Goal: Task Accomplishment & Management: Manage account settings

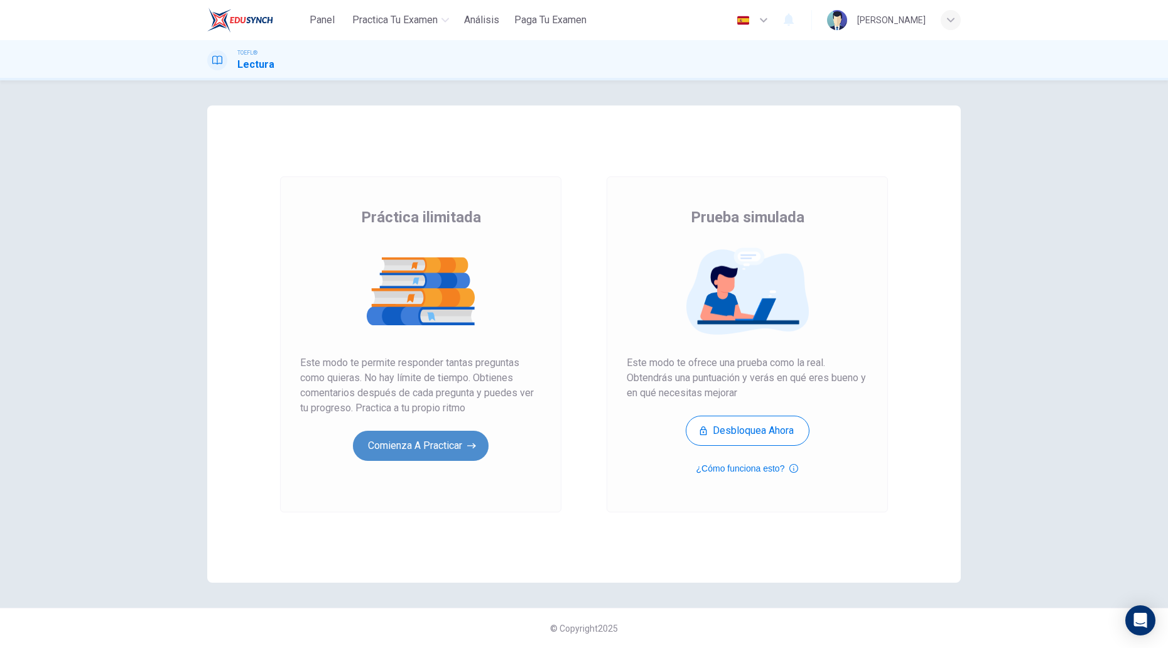
click at [417, 433] on button "Comienza a practicar" at bounding box center [421, 446] width 136 height 30
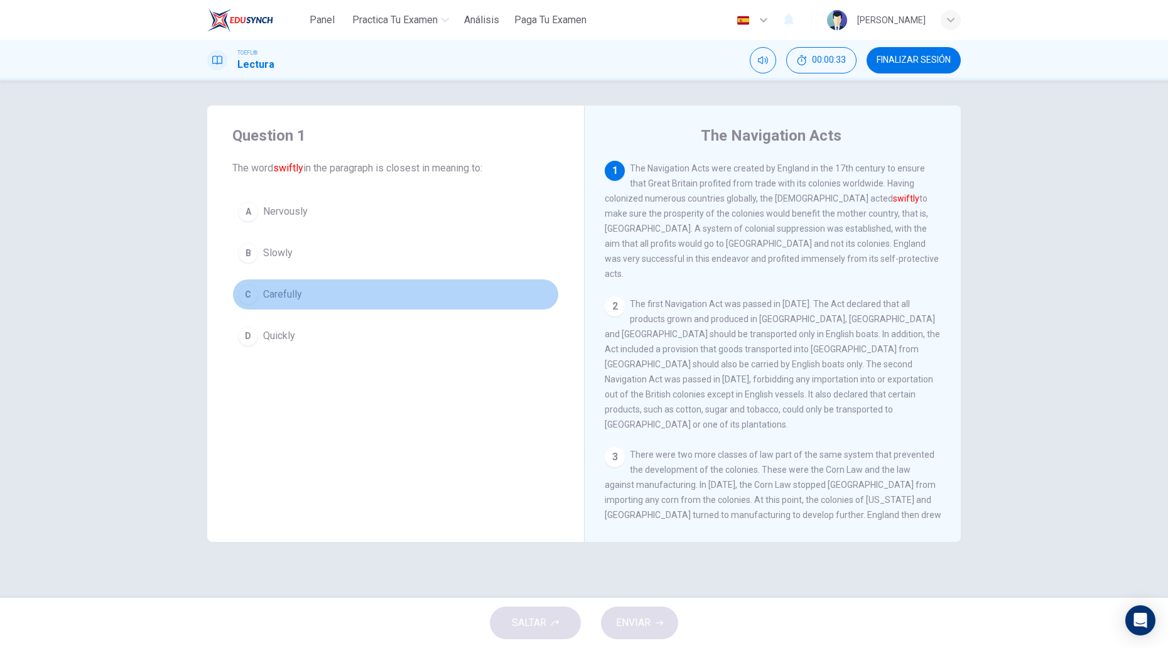
click at [251, 292] on div "C" at bounding box center [248, 294] width 20 height 20
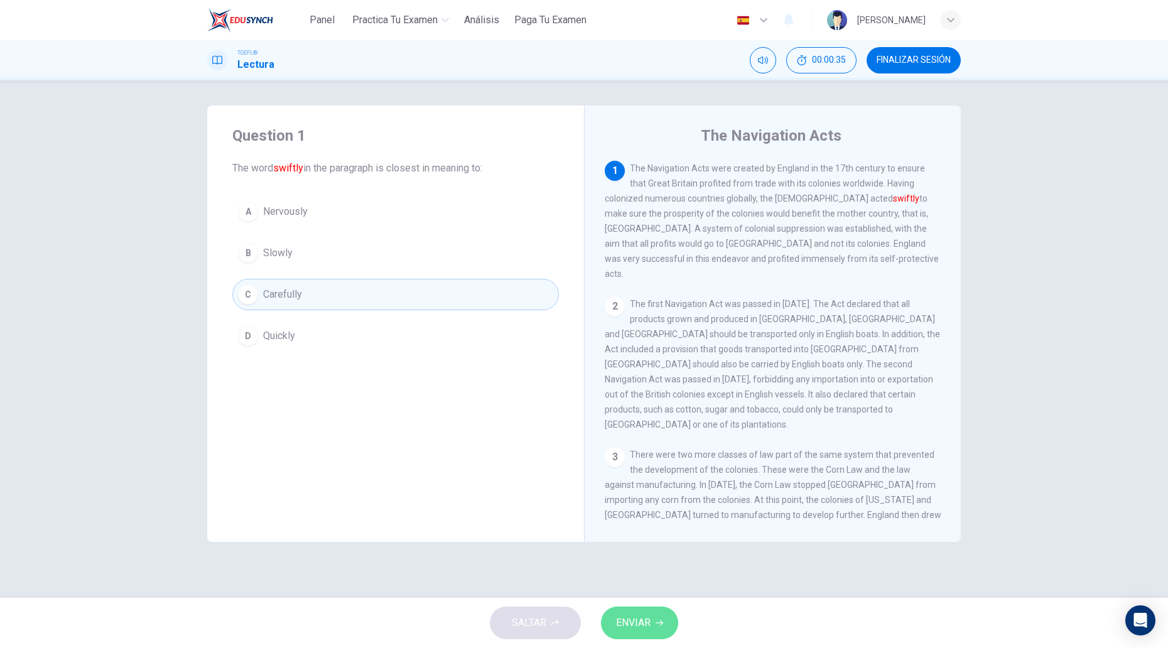
click at [646, 620] on span "ENVIAR" at bounding box center [633, 623] width 35 height 18
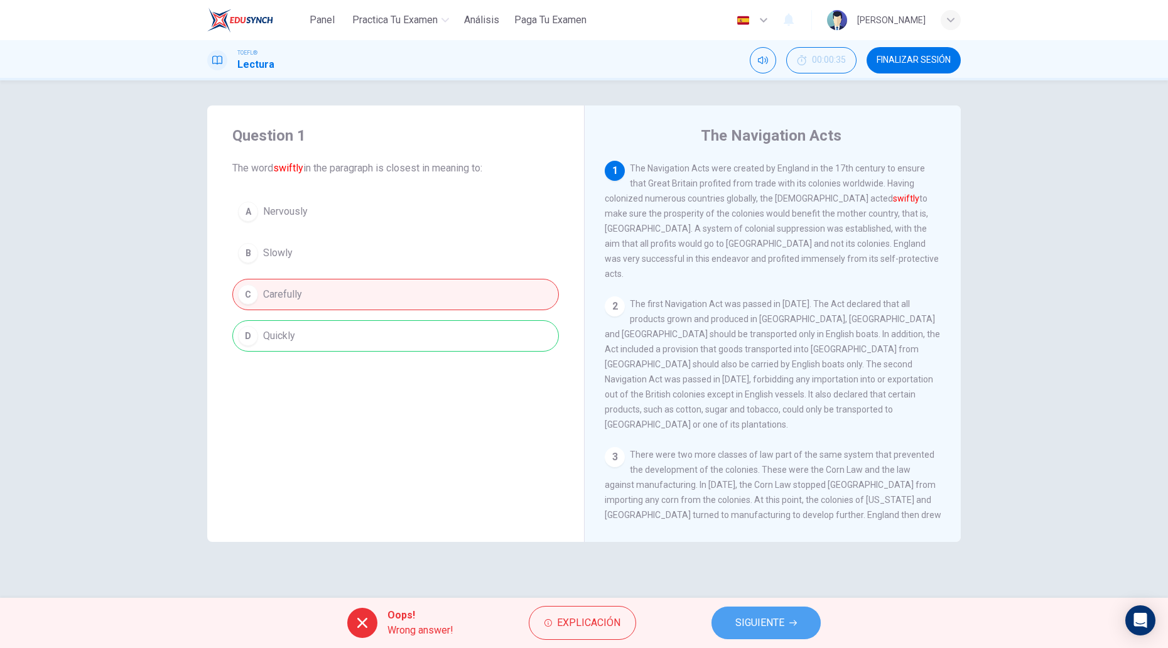
click at [769, 619] on span "SIGUIENTE" at bounding box center [759, 623] width 49 height 18
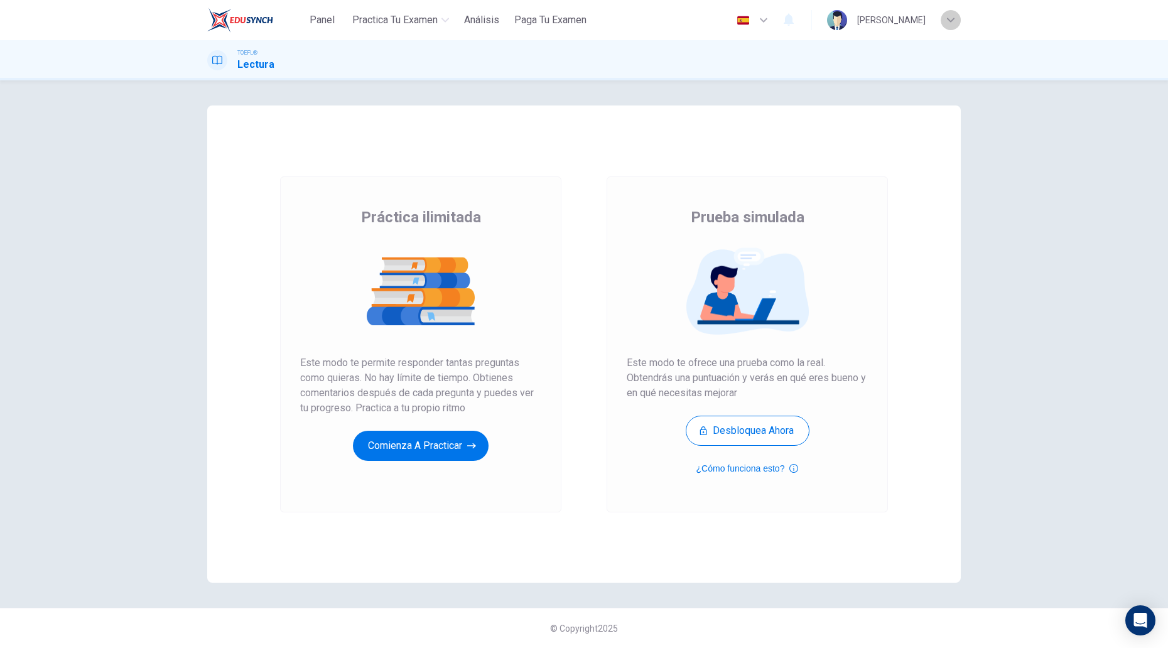
click at [947, 19] on icon "button" at bounding box center [951, 20] width 8 height 8
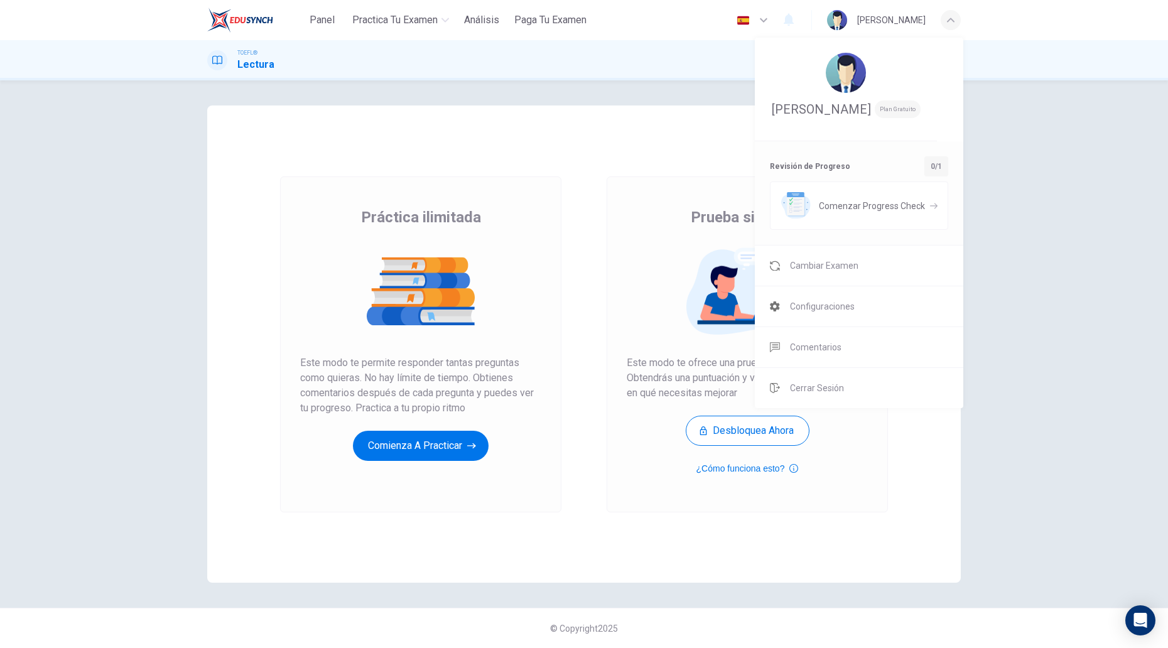
click at [1025, 343] on div at bounding box center [584, 324] width 1168 height 648
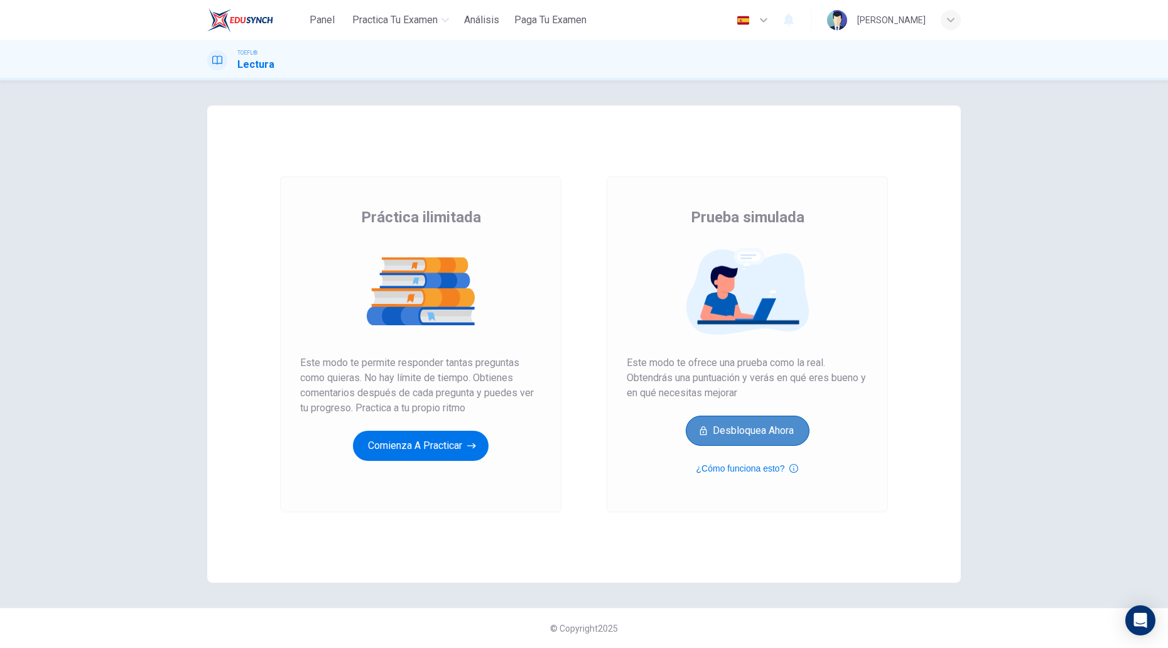
click at [750, 438] on button "Desbloquea ahora" at bounding box center [748, 431] width 124 height 30
click at [889, 15] on div "[PERSON_NAME]" at bounding box center [891, 20] width 68 height 15
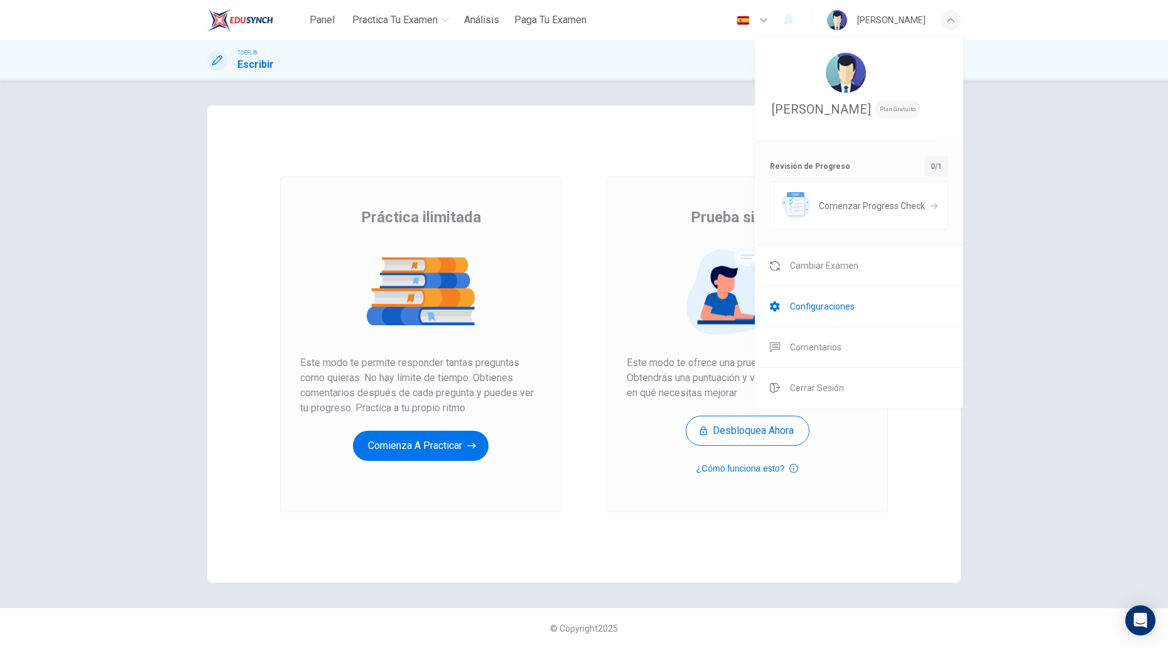
click at [840, 309] on span "Configuraciones" at bounding box center [822, 306] width 65 height 15
